Goal: Task Accomplishment & Management: Manage account settings

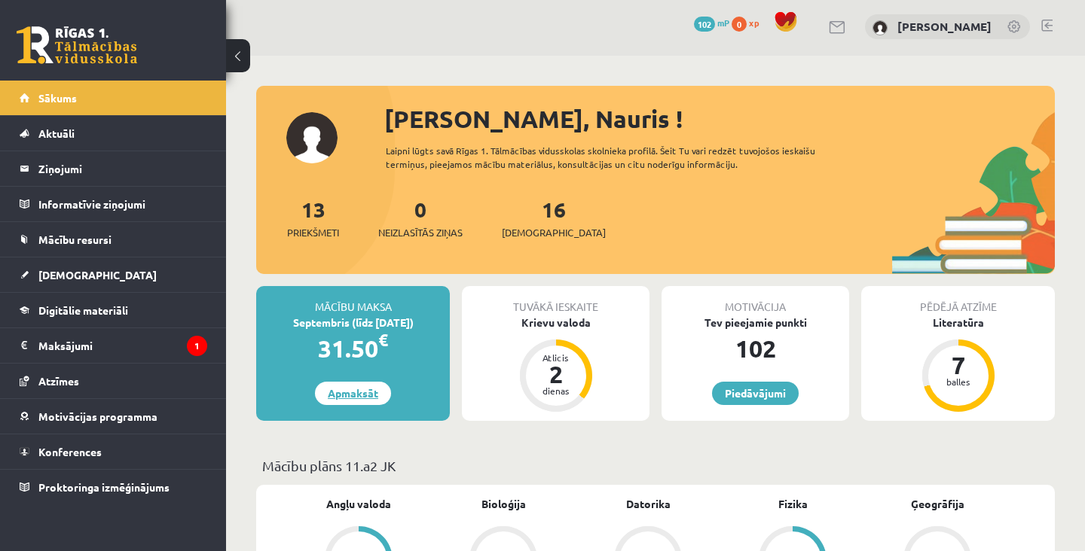
scroll to position [1, 0]
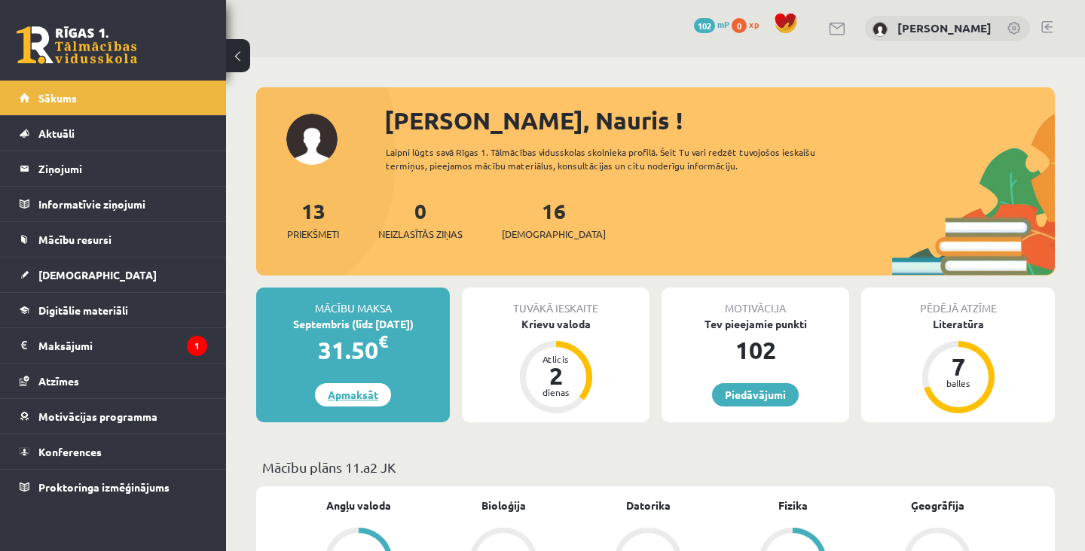
click at [356, 395] on link "Apmaksāt" at bounding box center [353, 394] width 76 height 23
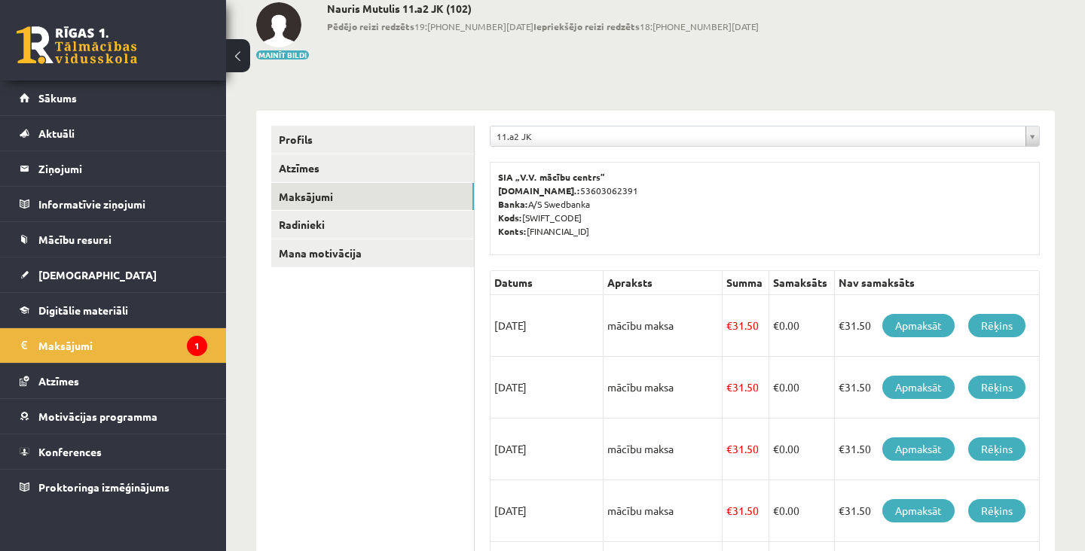
scroll to position [87, 0]
click at [922, 316] on link "Apmaksāt" at bounding box center [918, 324] width 72 height 23
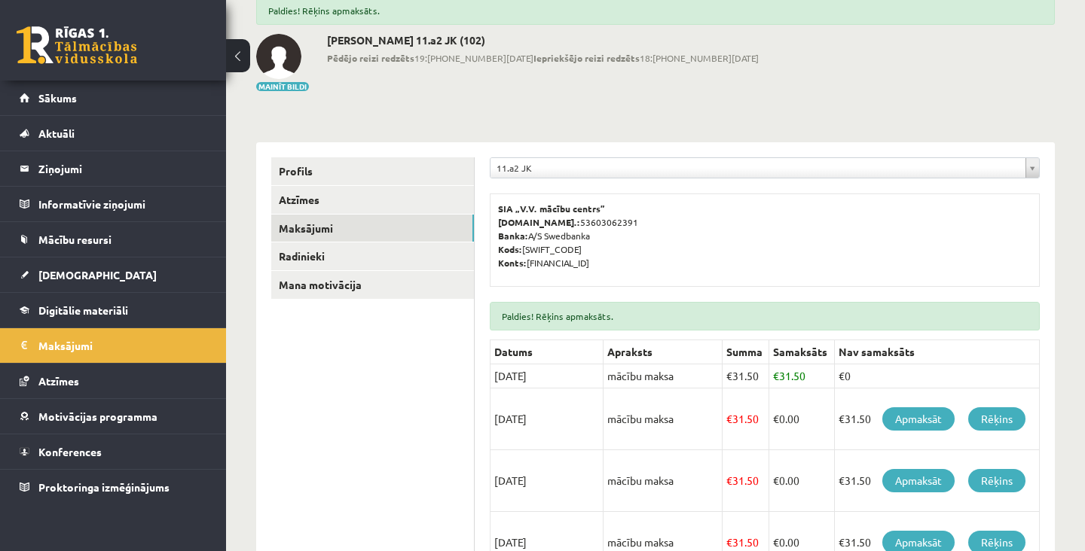
scroll to position [93, 0]
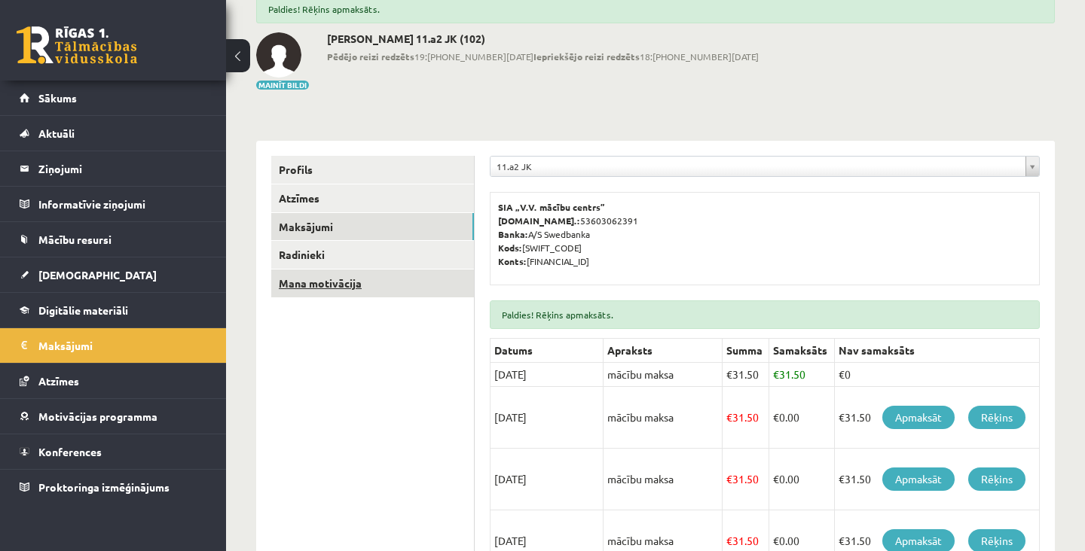
click at [312, 294] on link "Mana motivācija" at bounding box center [372, 284] width 203 height 28
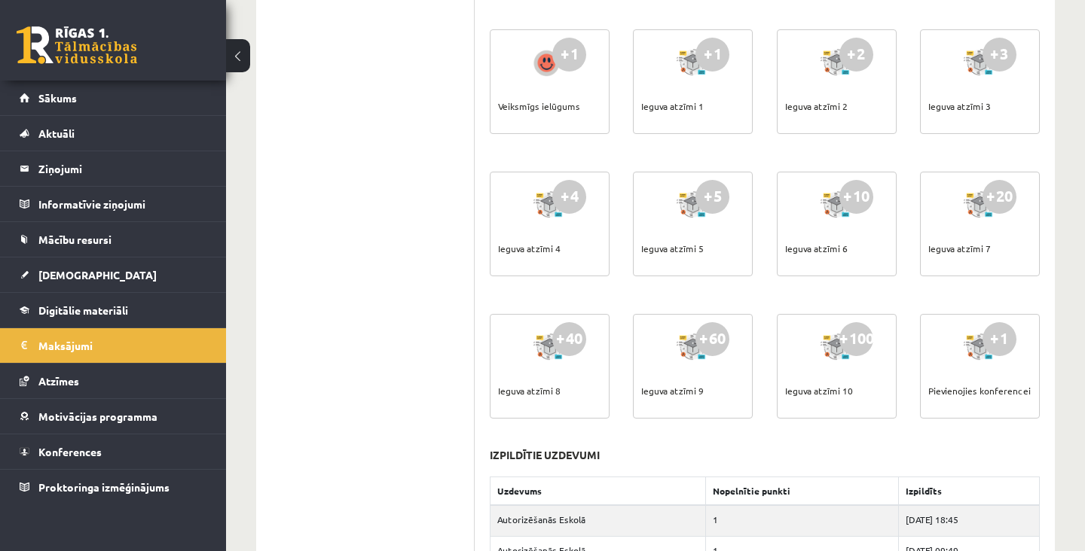
scroll to position [569, 0]
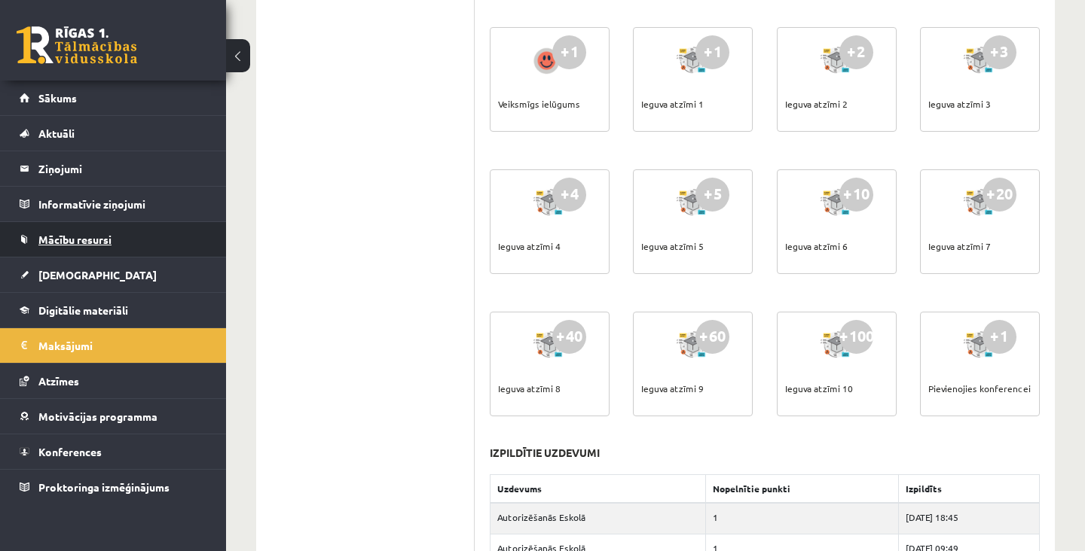
click at [62, 243] on span "Mācību resursi" at bounding box center [74, 240] width 73 height 14
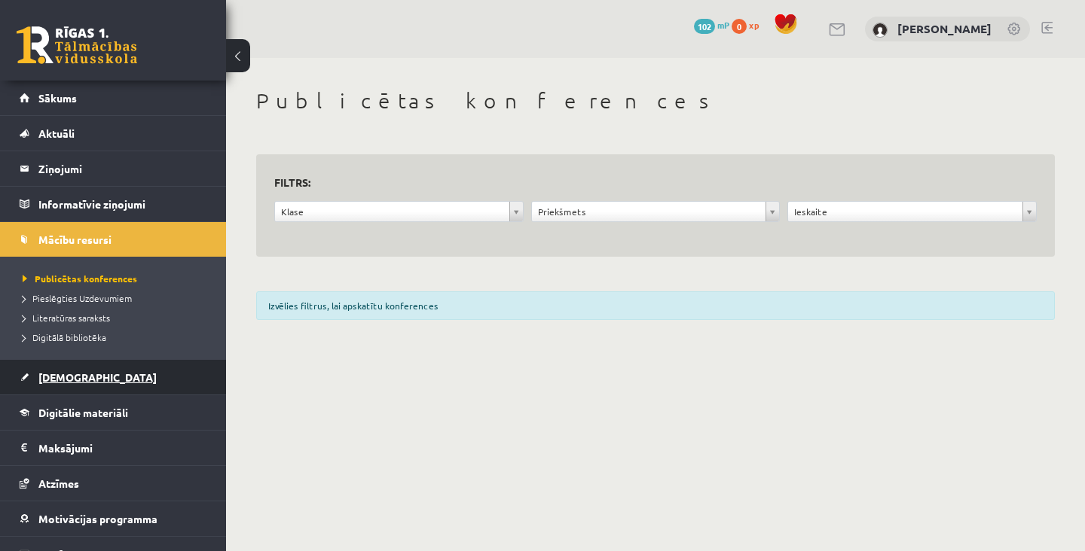
click at [53, 390] on link "[DEMOGRAPHIC_DATA]" at bounding box center [114, 377] width 188 height 35
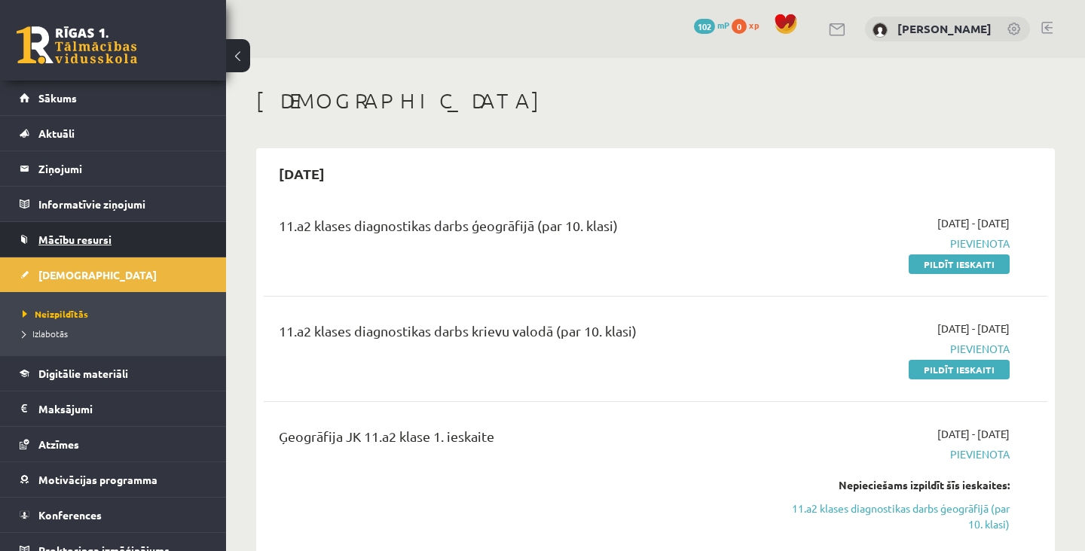
click at [56, 249] on link "Mācību resursi" at bounding box center [114, 239] width 188 height 35
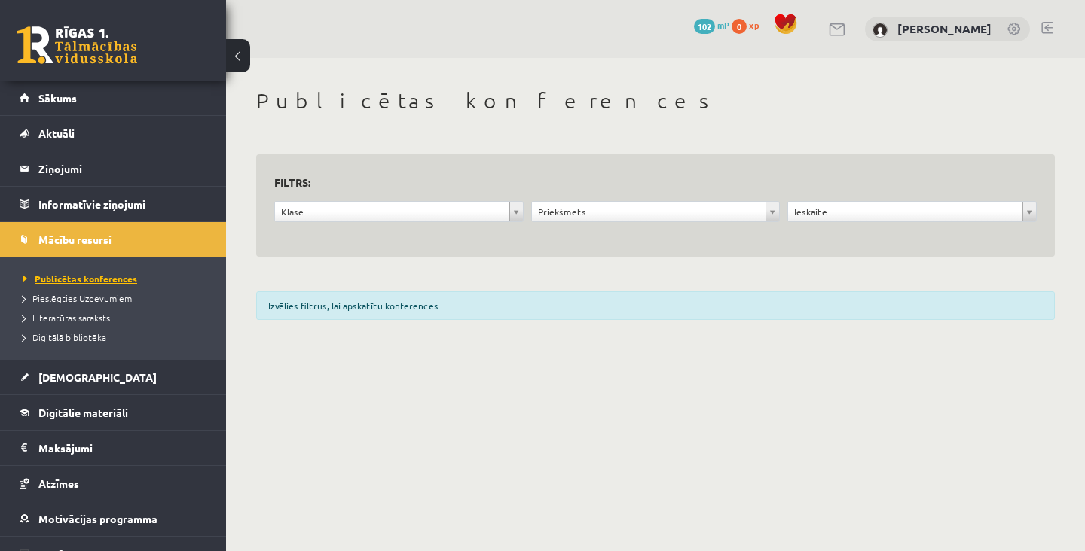
click at [56, 282] on span "Publicētas konferences" at bounding box center [80, 279] width 115 height 12
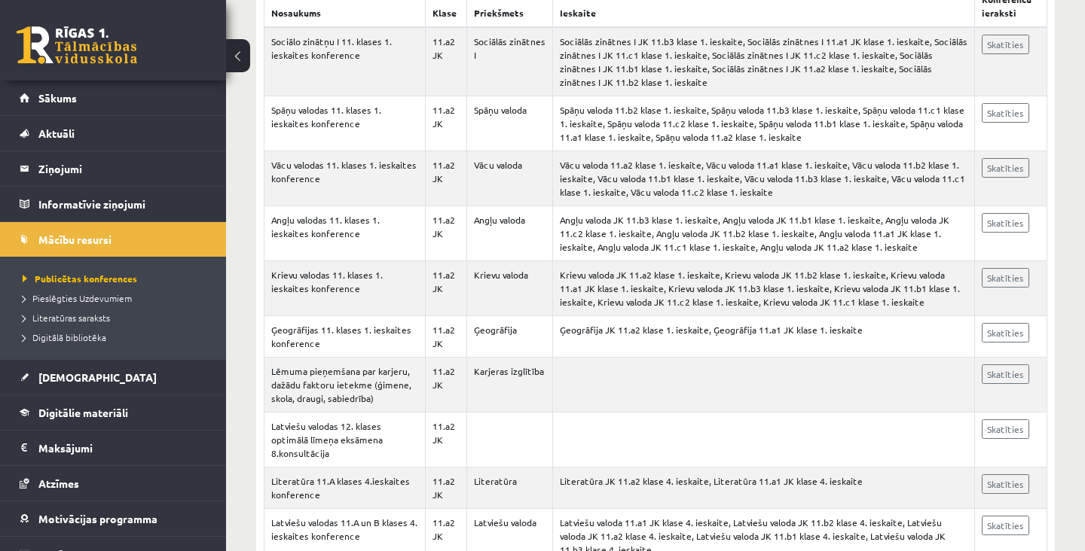
scroll to position [332, 0]
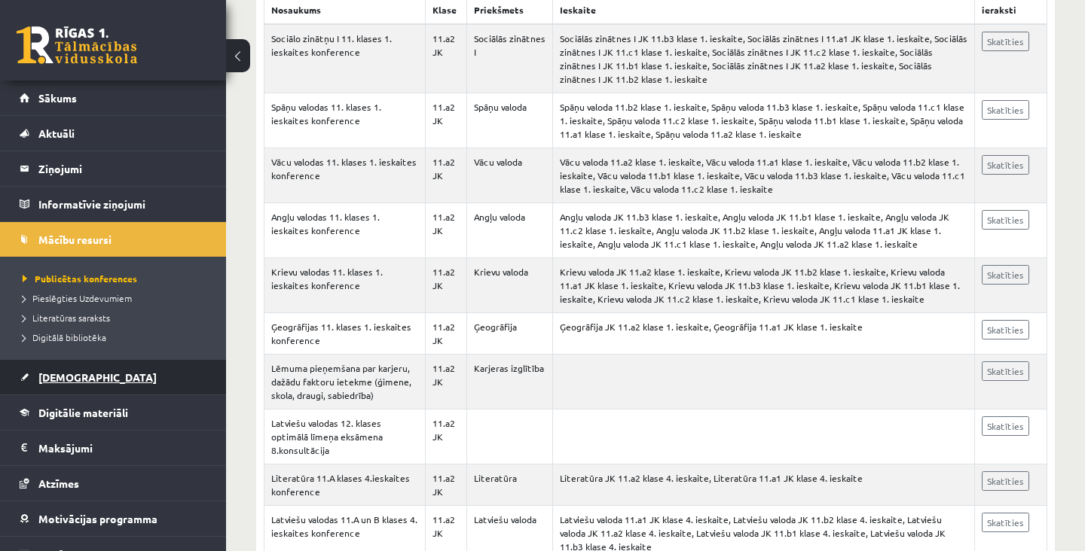
click at [43, 390] on link "[DEMOGRAPHIC_DATA]" at bounding box center [114, 377] width 188 height 35
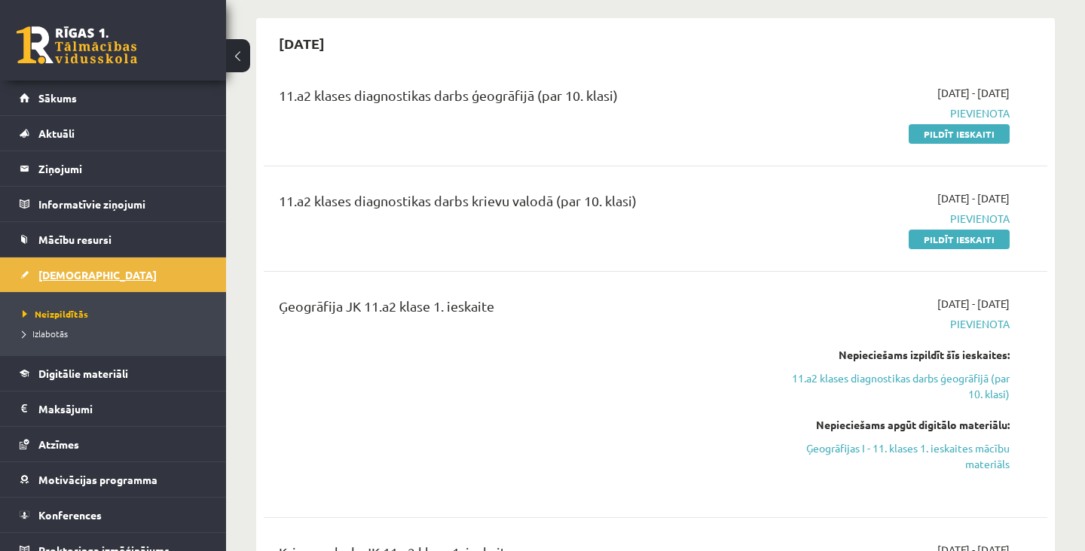
scroll to position [107, 0]
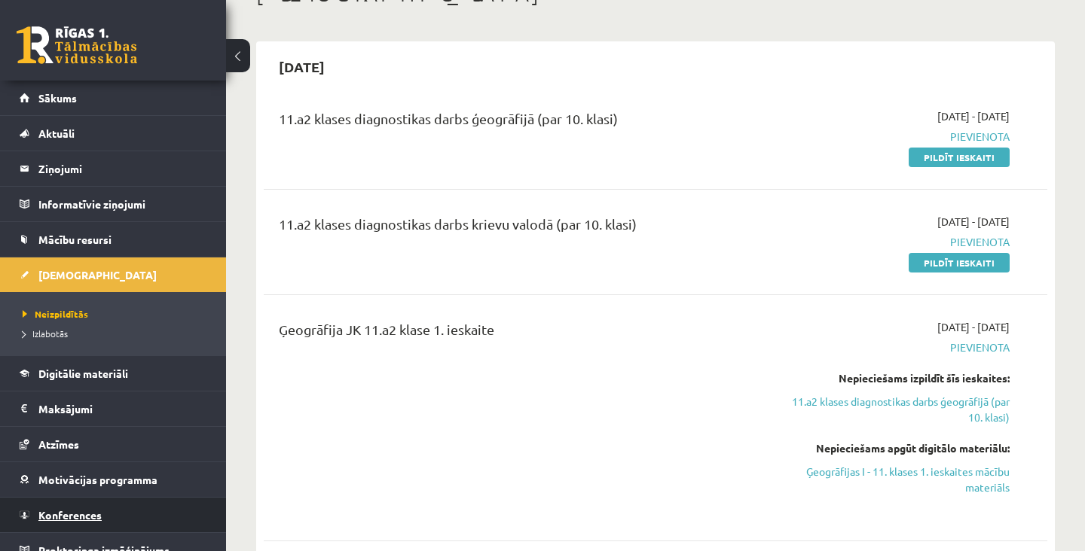
click at [55, 517] on span "Konferences" at bounding box center [69, 515] width 63 height 14
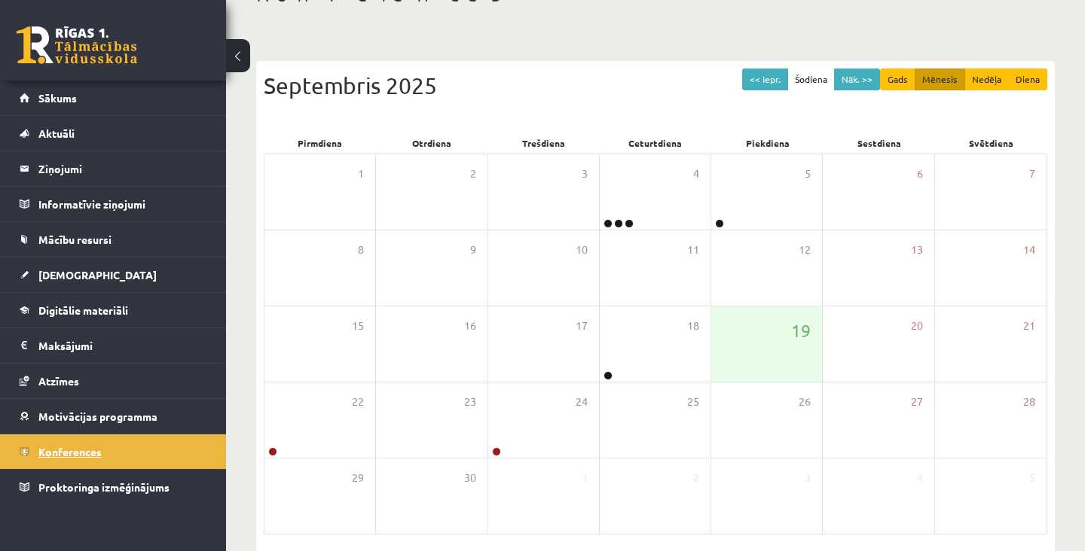
scroll to position [96, 0]
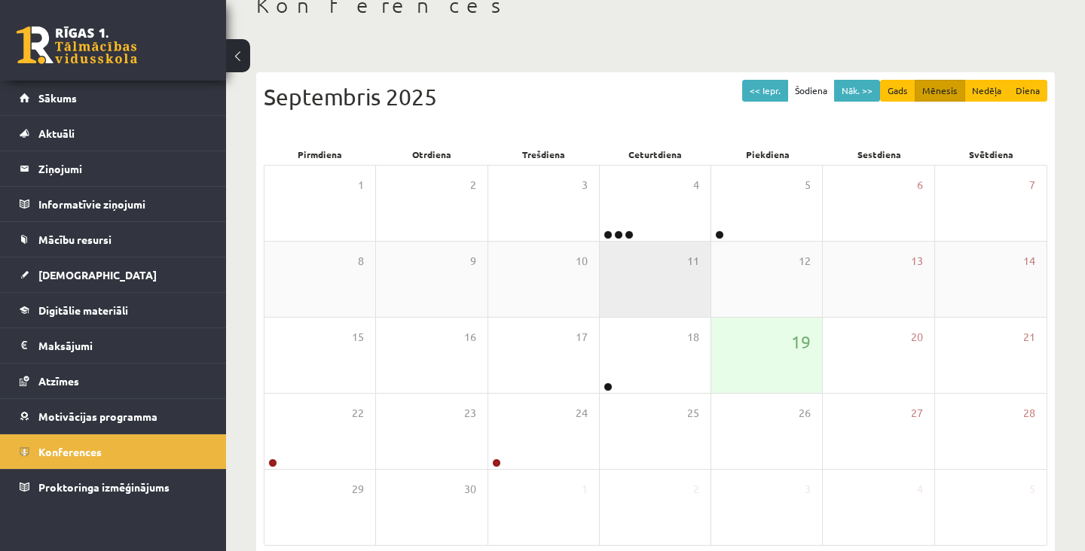
click at [678, 244] on div "11" at bounding box center [655, 279] width 111 height 75
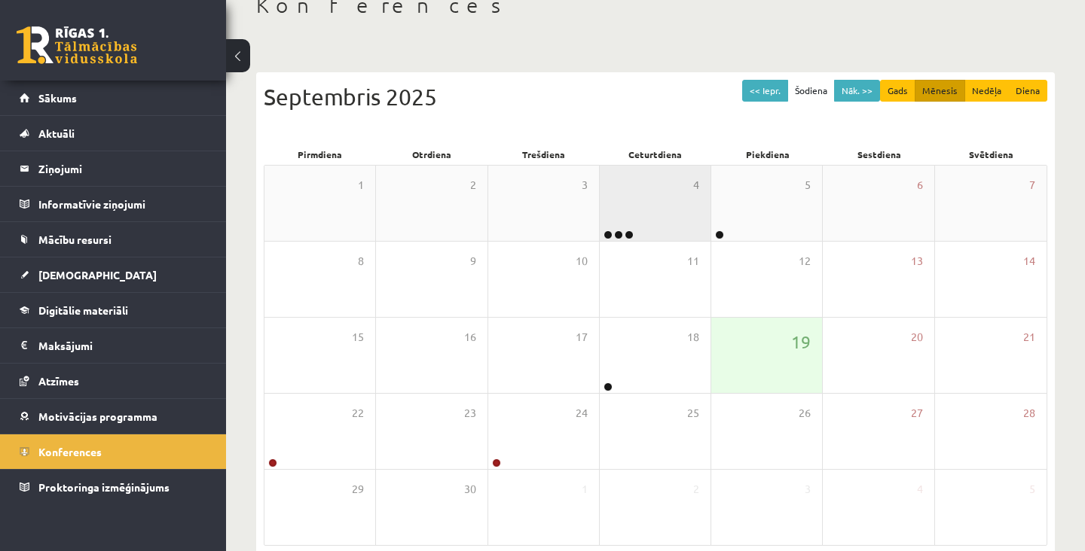
click at [693, 220] on div "4" at bounding box center [655, 203] width 111 height 75
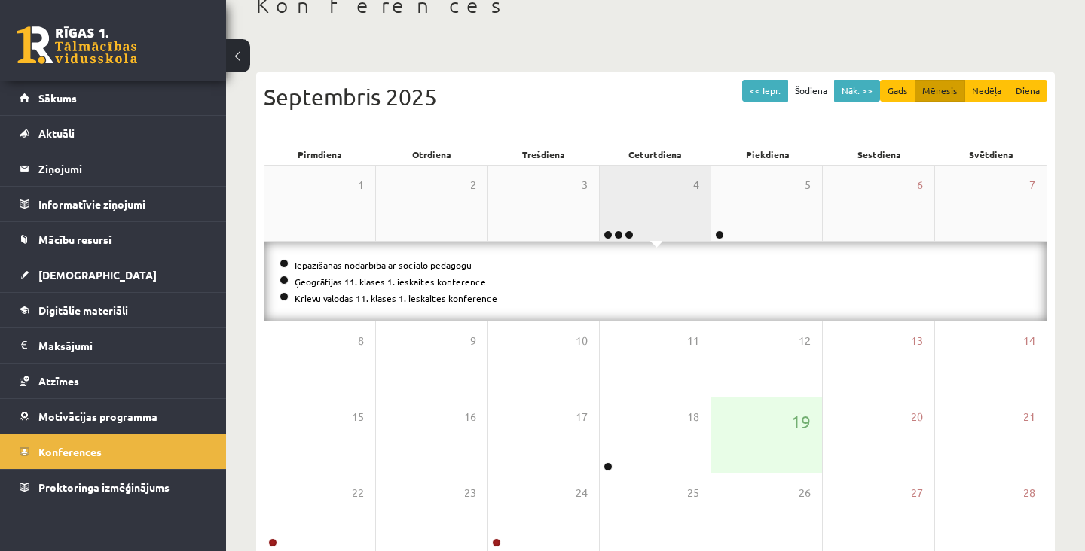
click at [667, 220] on div "4" at bounding box center [655, 203] width 111 height 75
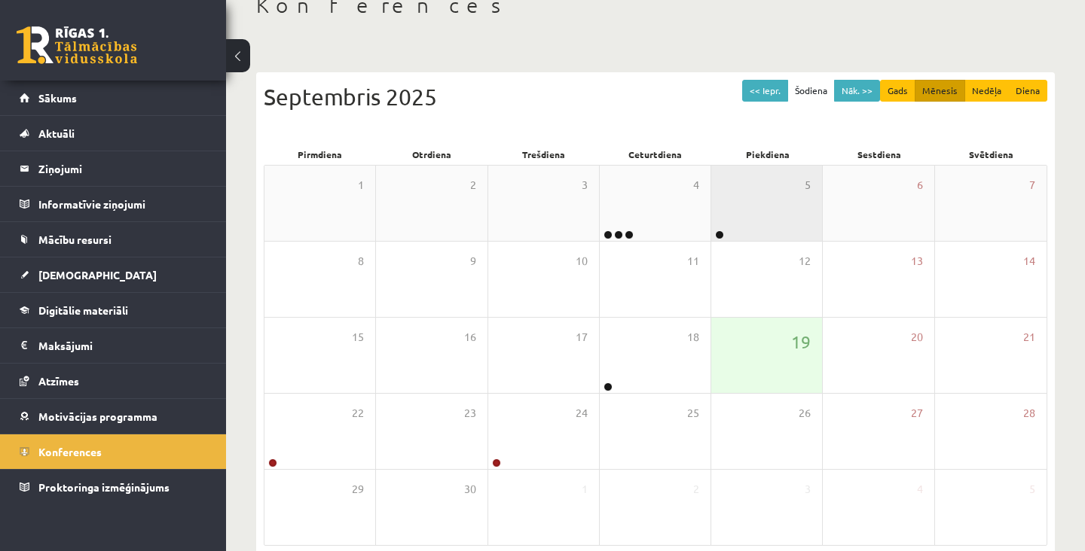
click at [774, 192] on div "5" at bounding box center [766, 203] width 111 height 75
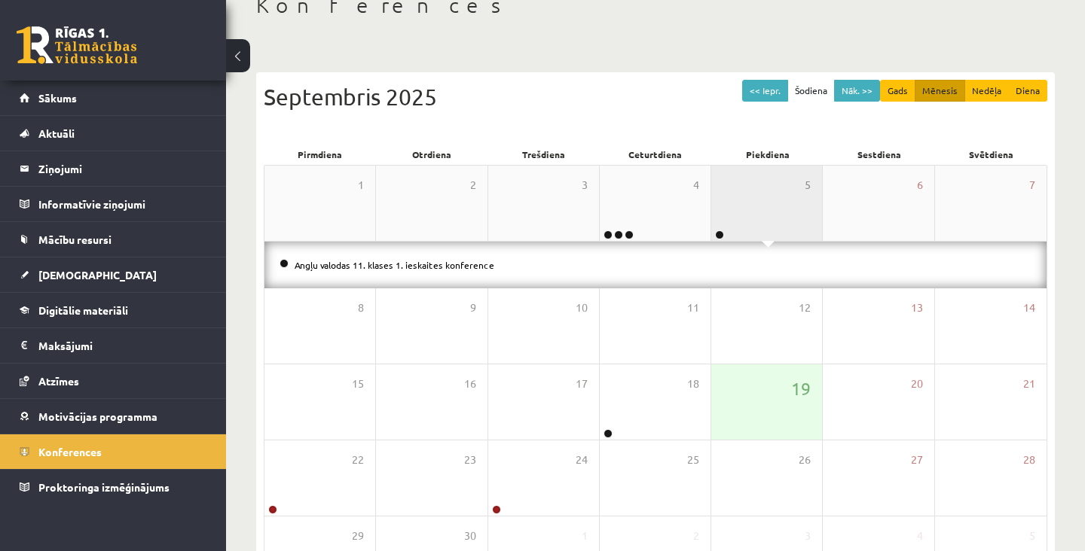
click at [781, 201] on div "5" at bounding box center [766, 203] width 111 height 75
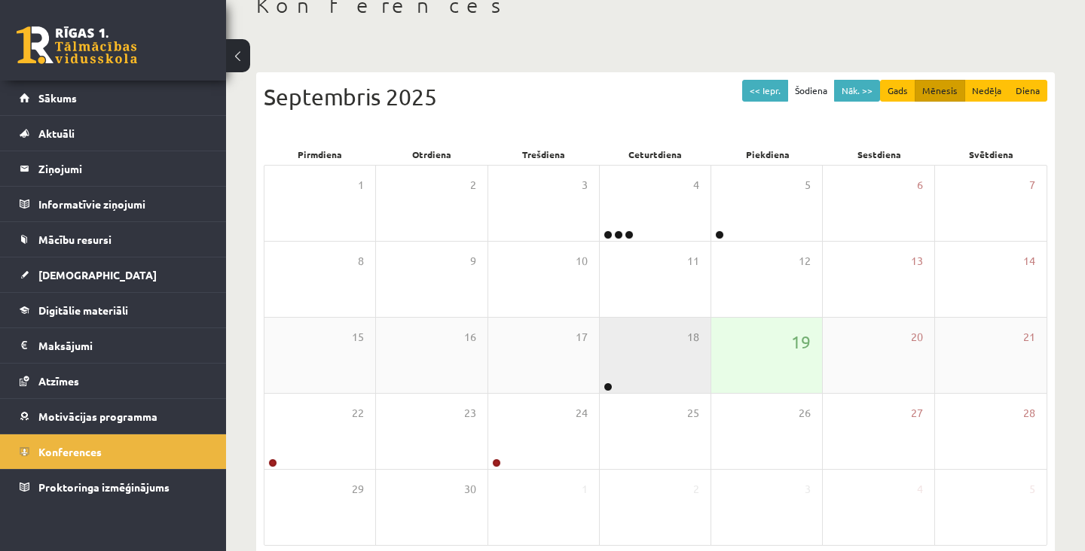
click at [666, 384] on div "18" at bounding box center [655, 355] width 111 height 75
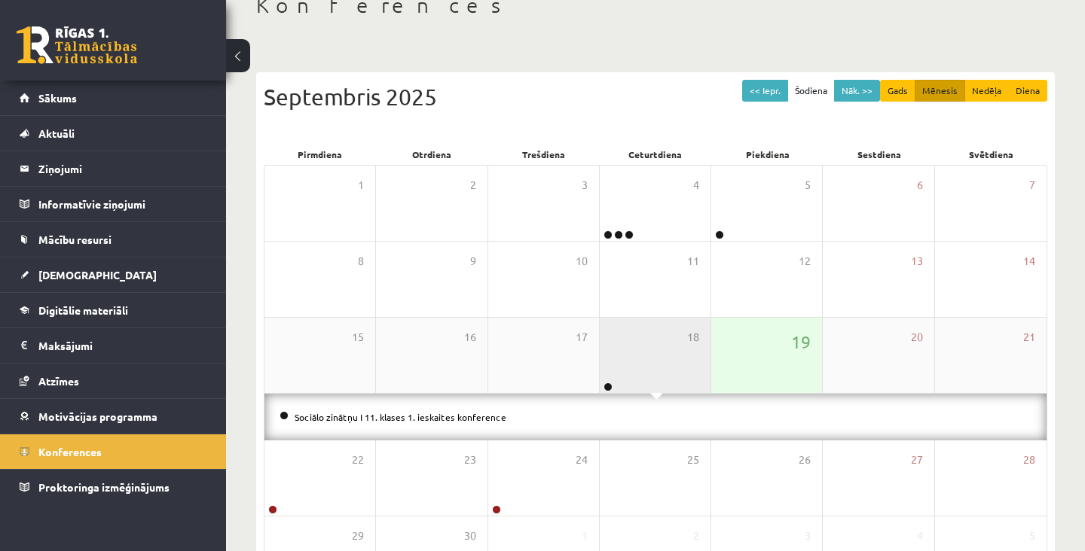
click at [655, 374] on div "18" at bounding box center [655, 355] width 111 height 75
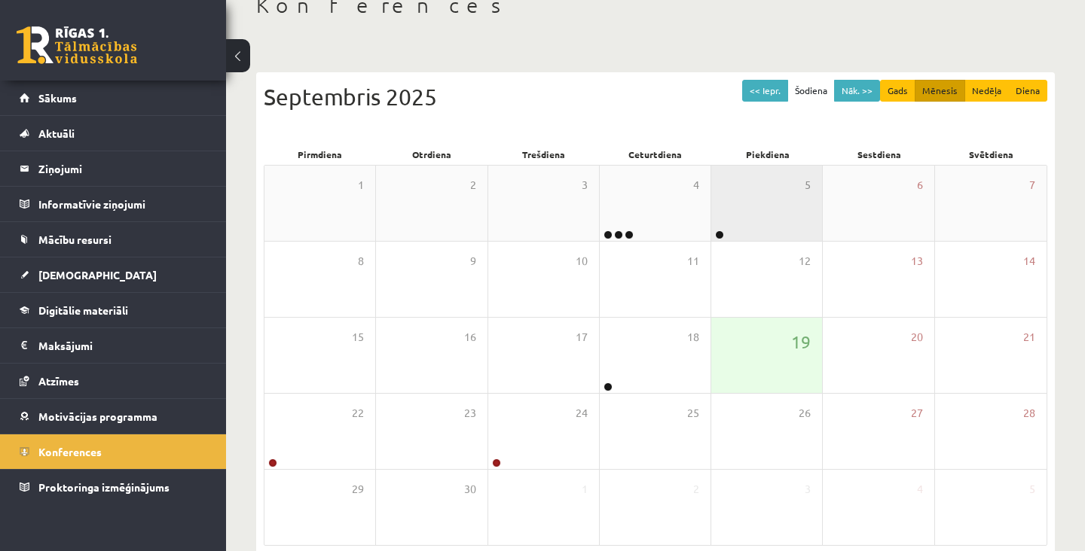
click at [777, 213] on div "5" at bounding box center [766, 203] width 111 height 75
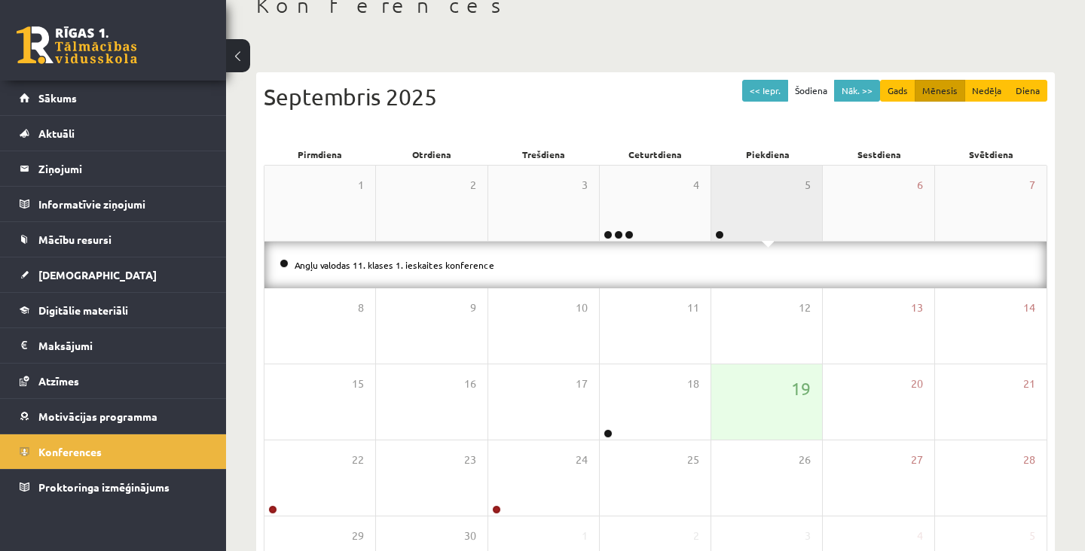
click at [763, 206] on div "5" at bounding box center [766, 203] width 111 height 75
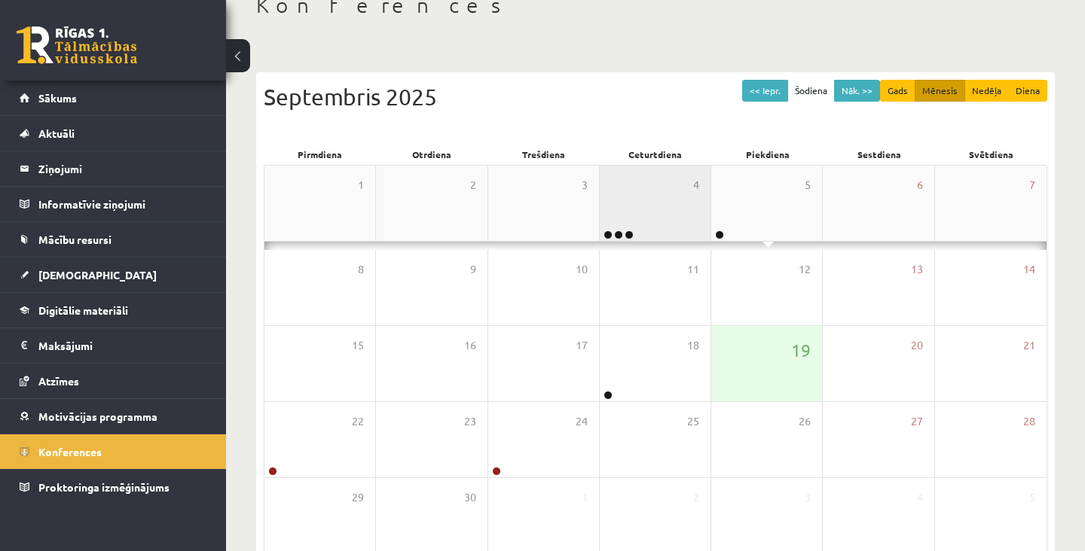
click at [664, 237] on div "4" at bounding box center [655, 203] width 111 height 75
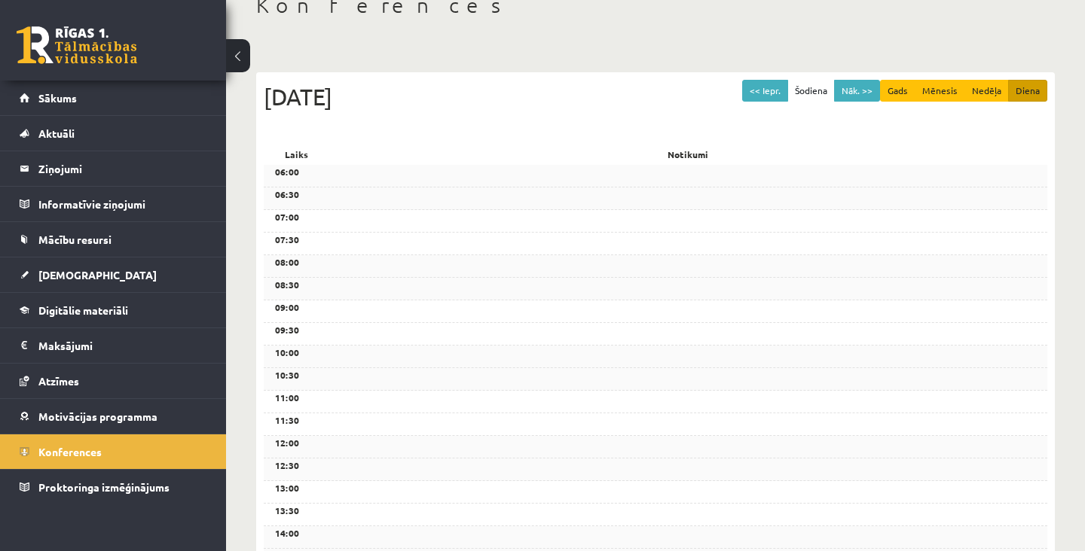
click at [675, 227] on div "07:00" at bounding box center [655, 221] width 783 height 23
click at [754, 97] on button "<< Iepr." at bounding box center [765, 91] width 46 height 22
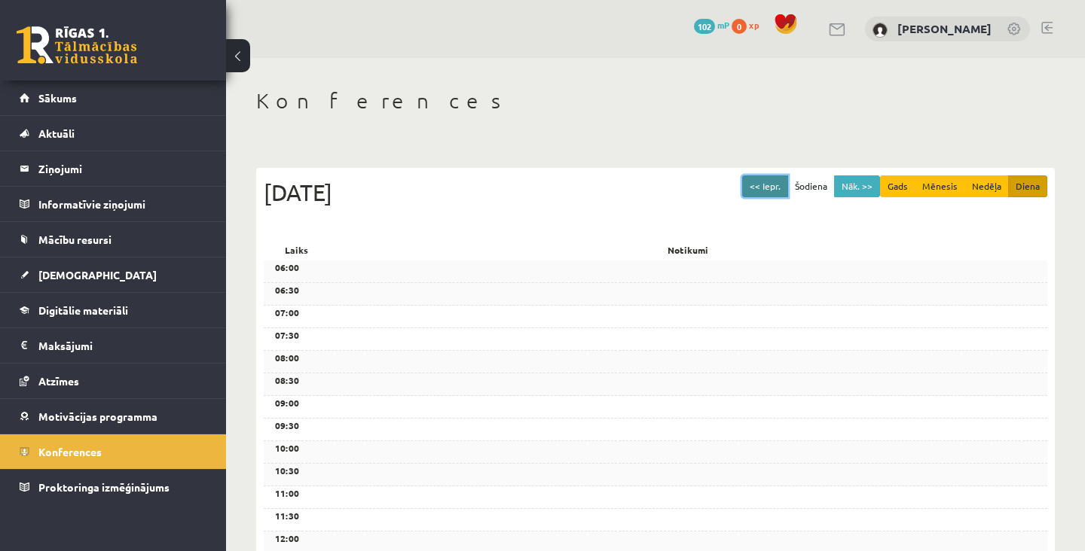
scroll to position [107, 0]
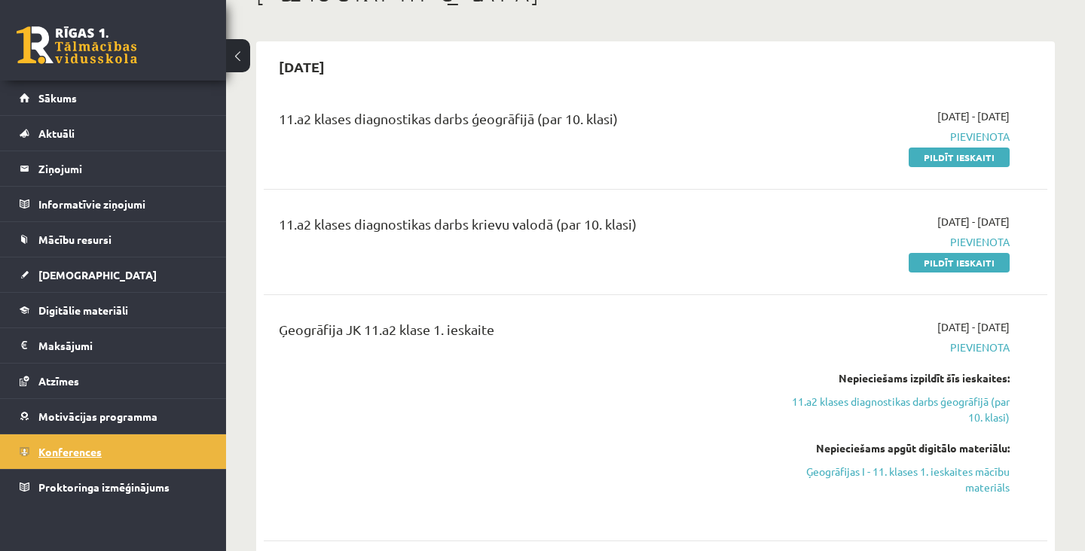
click at [46, 462] on link "Konferences" at bounding box center [114, 452] width 188 height 35
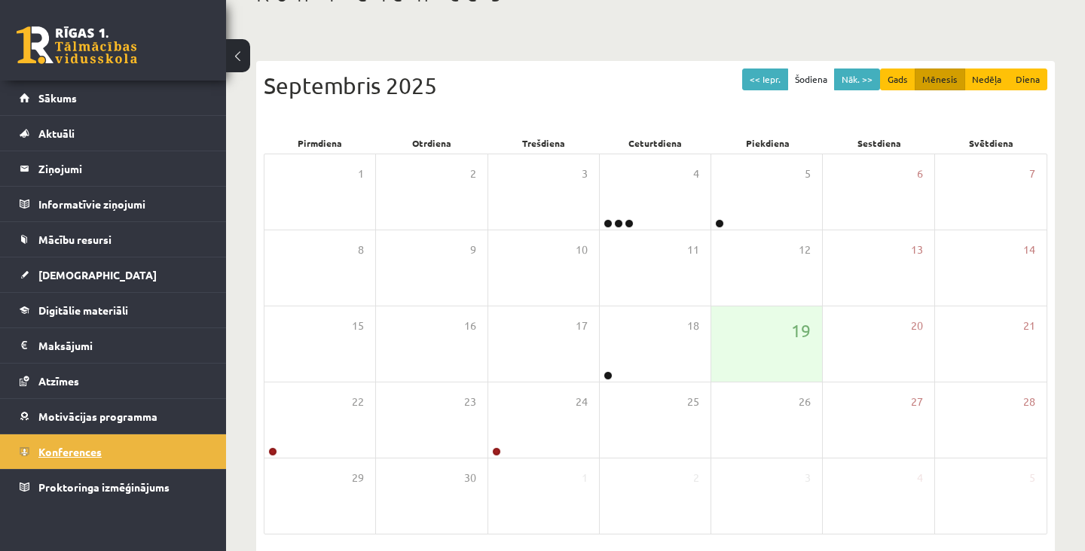
scroll to position [96, 0]
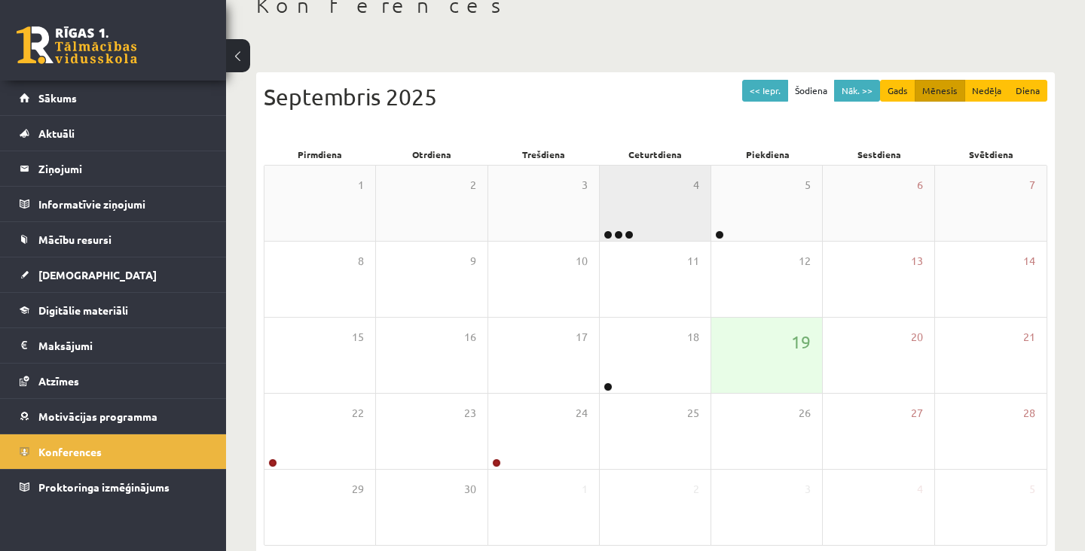
click at [667, 225] on div "4" at bounding box center [655, 203] width 111 height 75
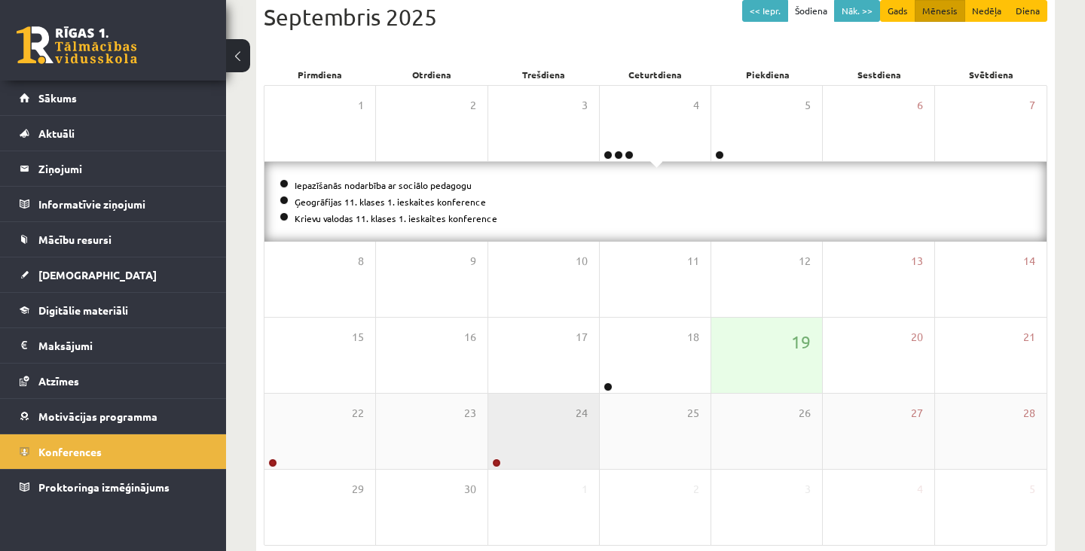
click at [547, 441] on div "24" at bounding box center [543, 431] width 111 height 75
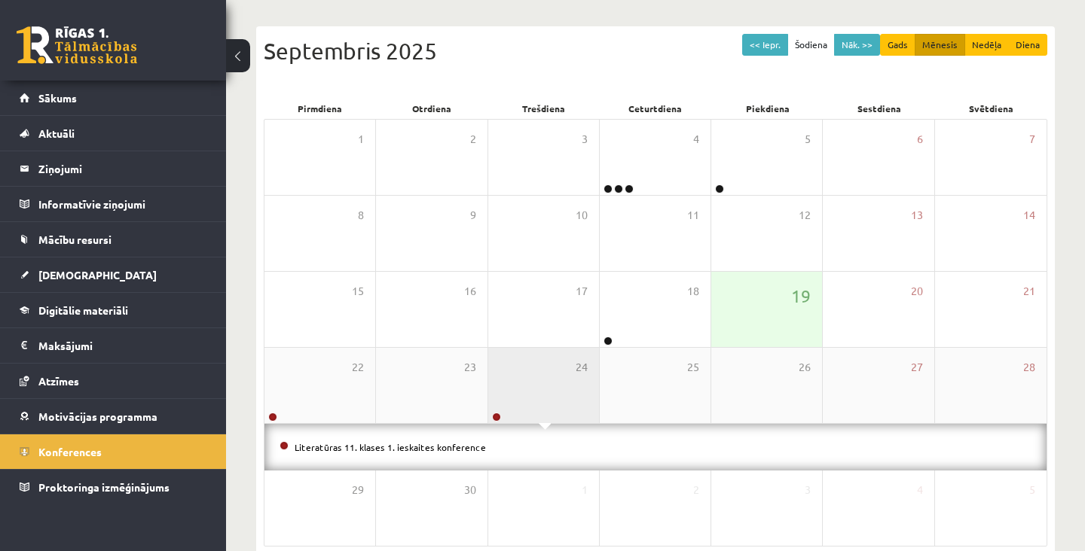
scroll to position [142, 0]
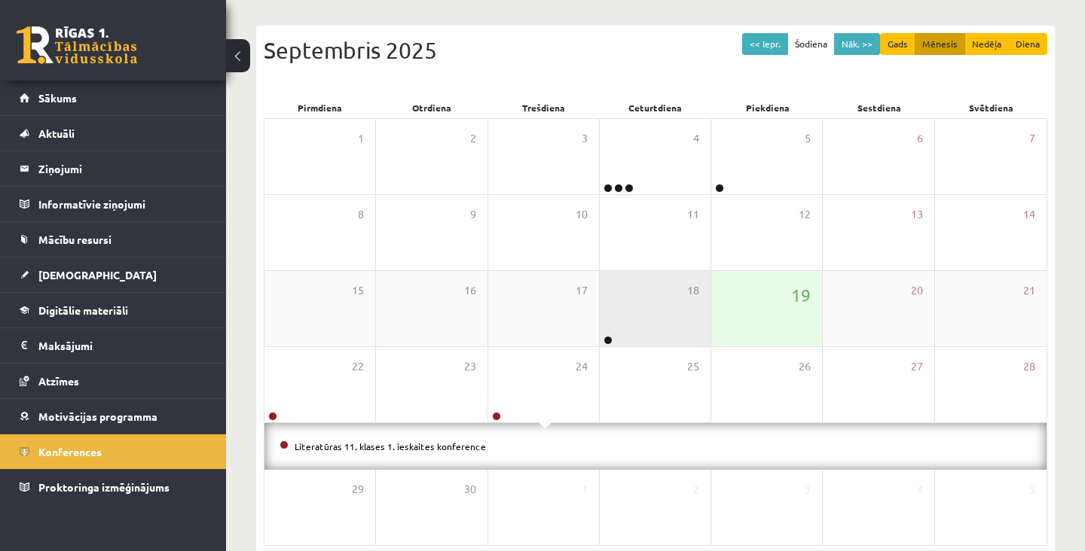
click at [674, 319] on div "18" at bounding box center [655, 308] width 111 height 75
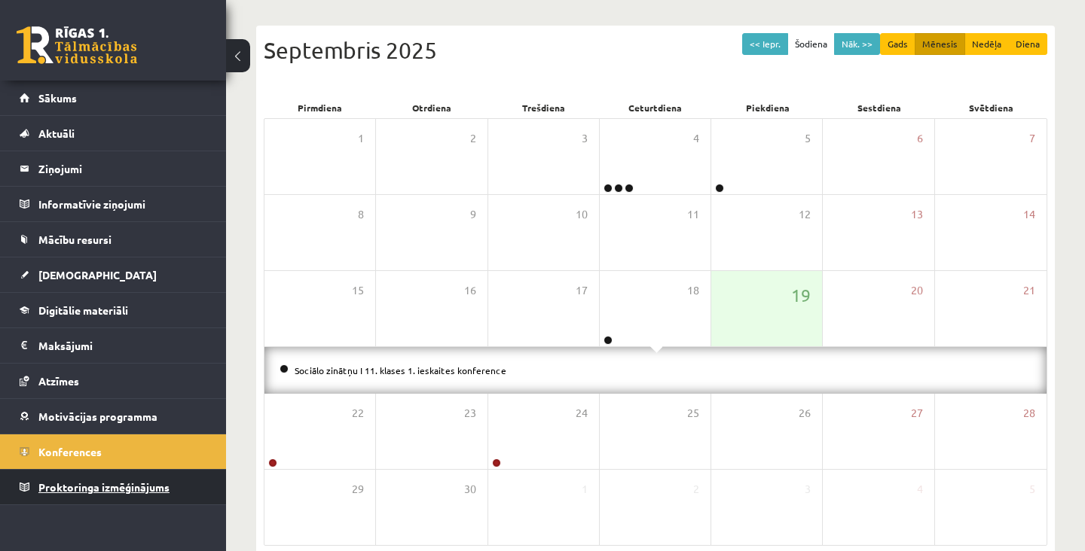
click at [44, 500] on link "Proktoringa izmēģinājums" at bounding box center [114, 487] width 188 height 35
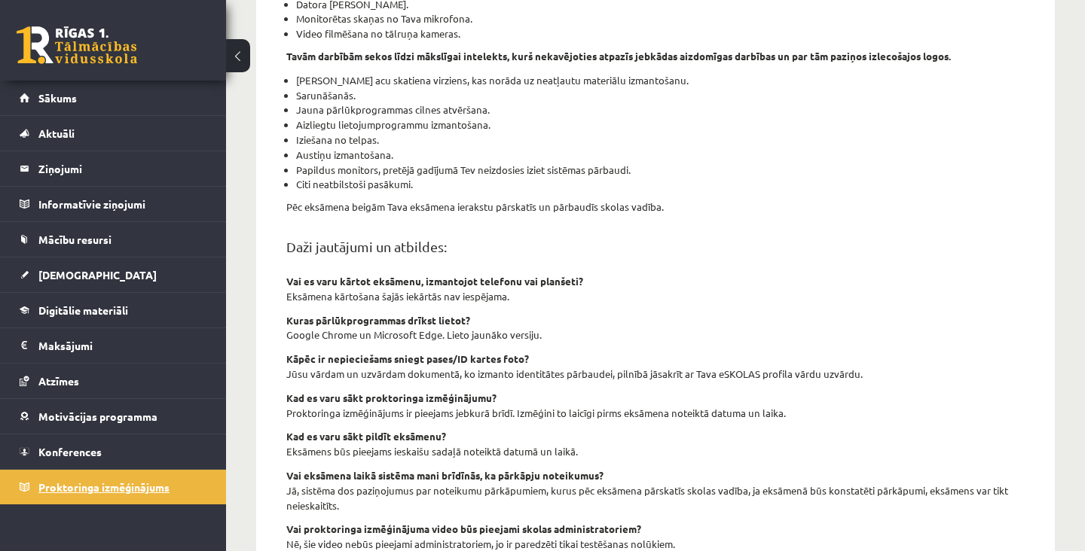
scroll to position [405, 0]
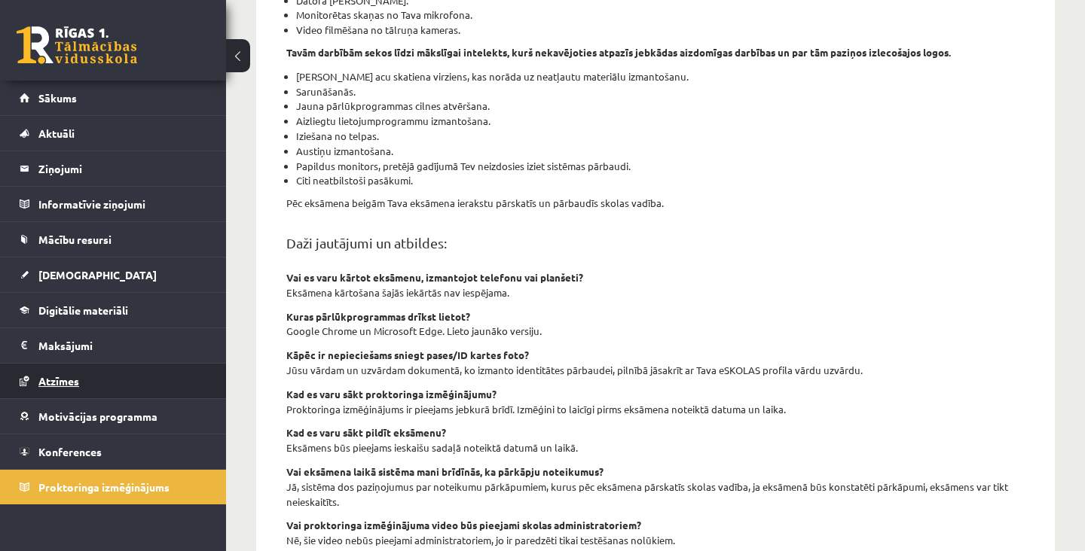
click at [48, 395] on link "Atzīmes" at bounding box center [114, 381] width 188 height 35
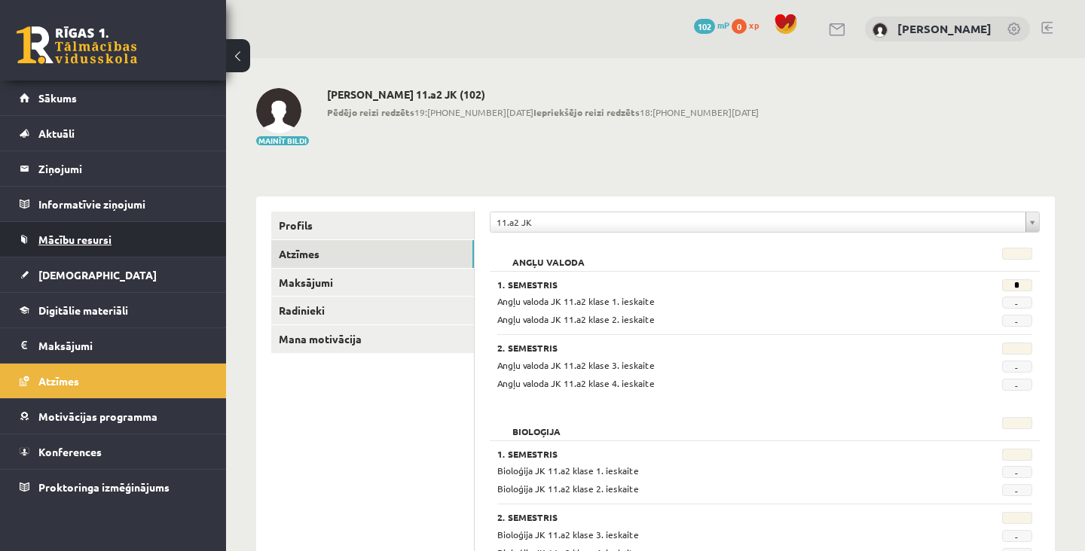
click at [44, 254] on link "Mācību resursi" at bounding box center [114, 239] width 188 height 35
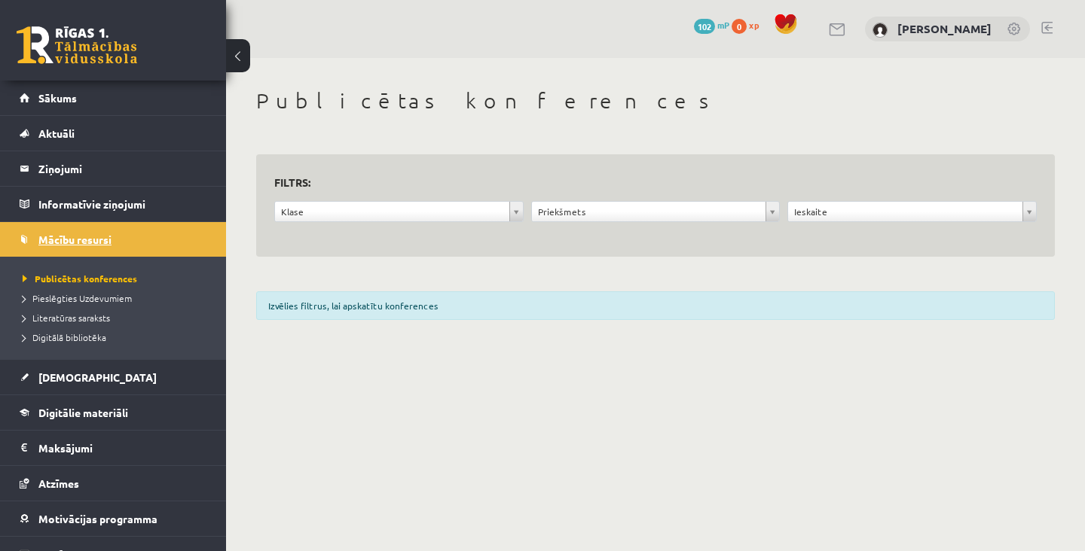
click at [34, 248] on link "Mācību resursi" at bounding box center [114, 239] width 188 height 35
click at [57, 374] on span "[DEMOGRAPHIC_DATA]" at bounding box center [97, 378] width 118 height 14
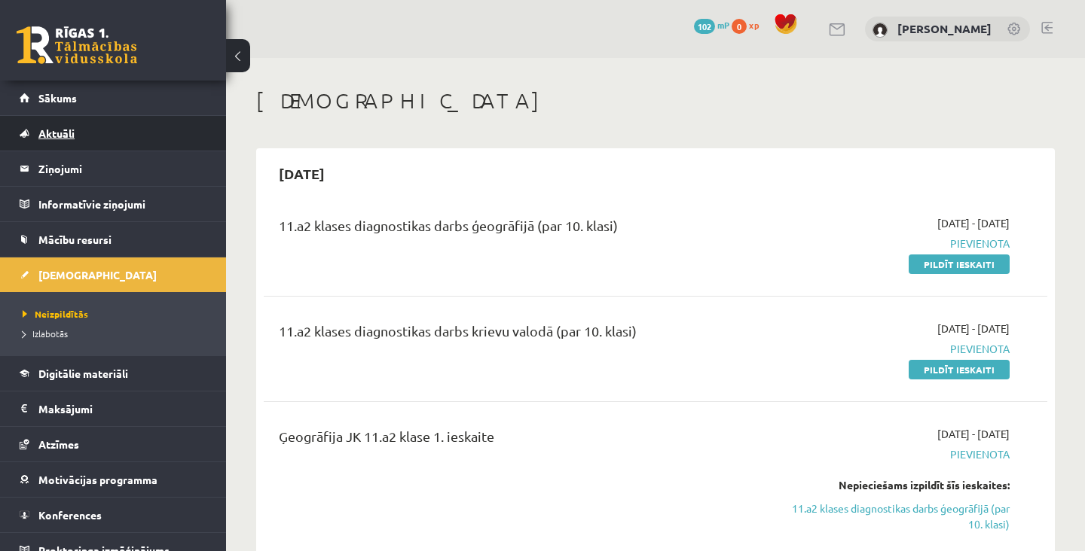
click at [62, 137] on span "Aktuāli" at bounding box center [56, 134] width 36 height 14
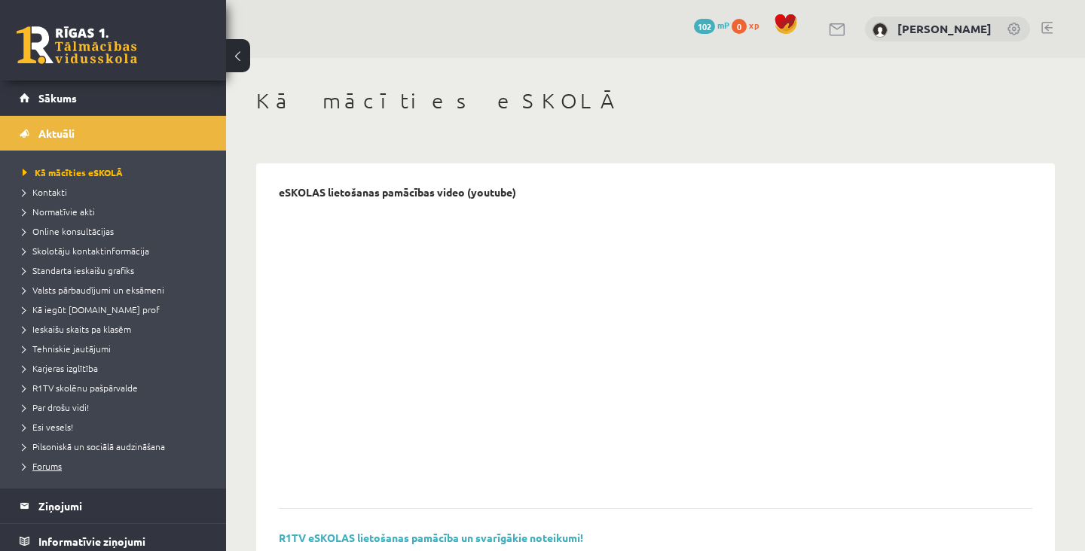
click at [50, 468] on span "Forums" at bounding box center [42, 466] width 39 height 12
